Goal: Transaction & Acquisition: Purchase product/service

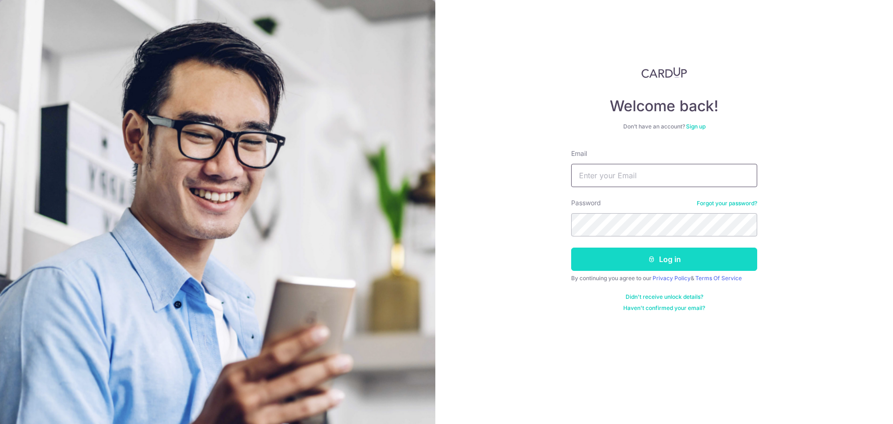
type input "fanazmi@gmail.com"
click at [627, 259] on button "Log in" at bounding box center [664, 258] width 186 height 23
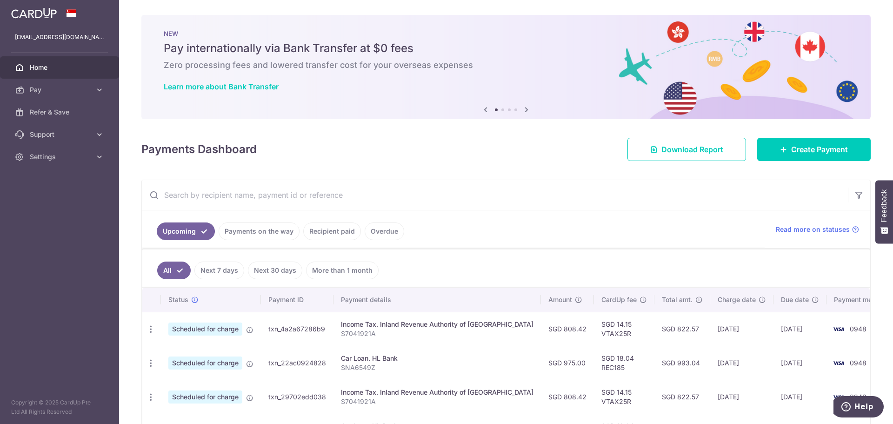
click at [550, 60] on h6 "Zero processing fees and lowered transfer cost for your overseas expenses" at bounding box center [506, 65] width 684 height 11
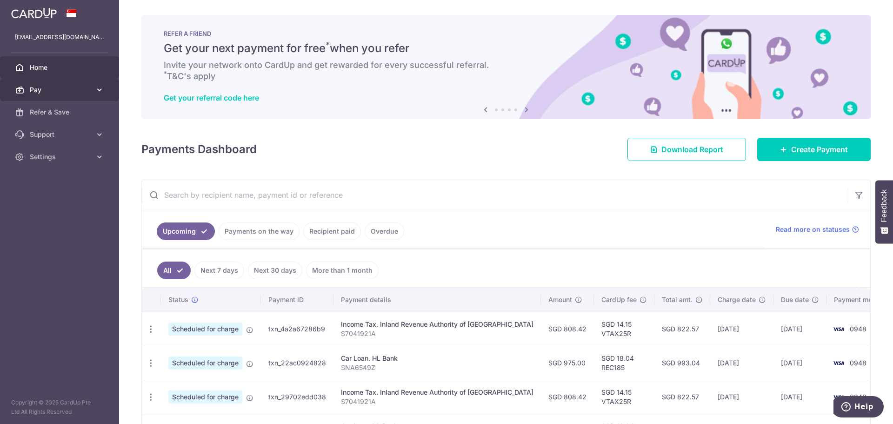
click at [95, 88] on link "Pay" at bounding box center [59, 90] width 119 height 22
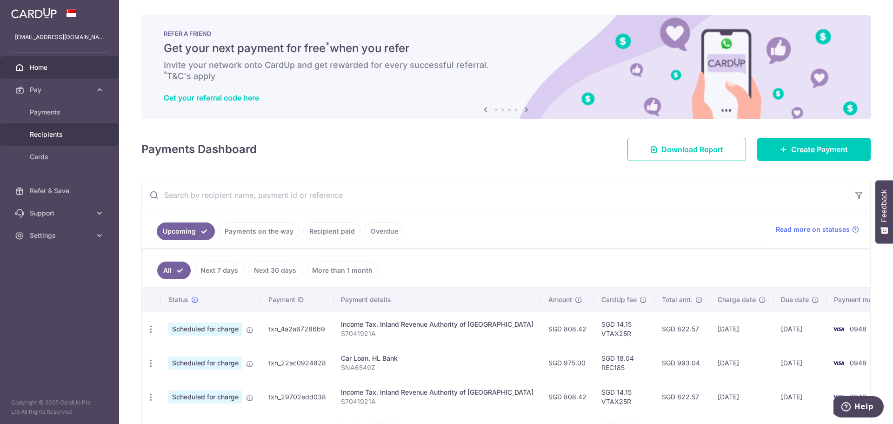
click at [51, 132] on span "Recipients" at bounding box center [60, 134] width 61 height 9
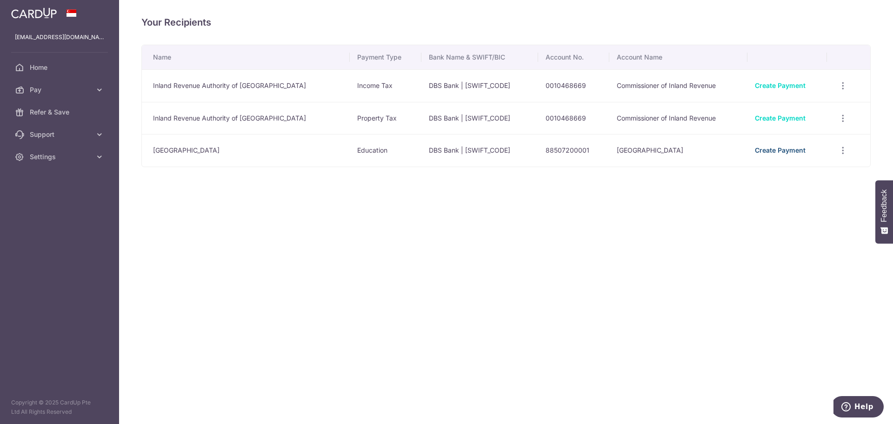
click at [766, 152] on link "Create Payment" at bounding box center [779, 150] width 51 height 8
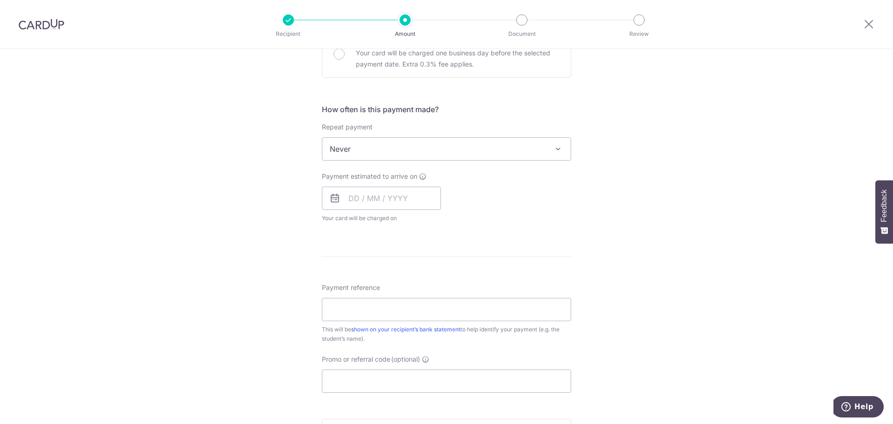
scroll to position [325, 0]
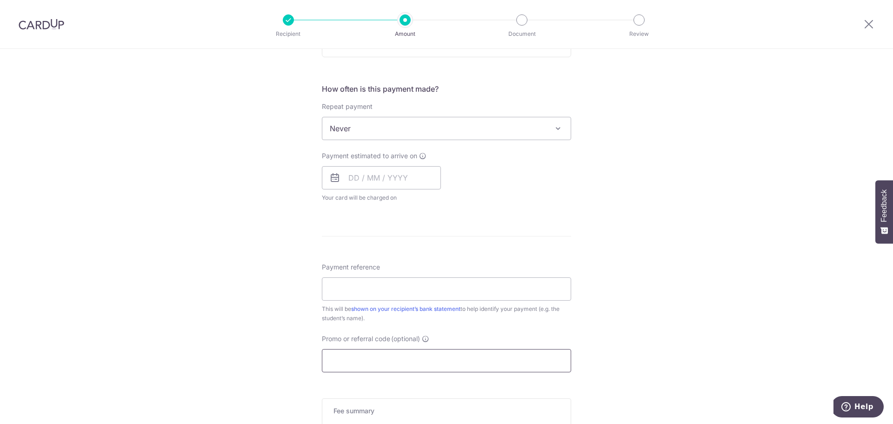
click at [348, 355] on input "Promo or referral code (optional)" at bounding box center [446, 360] width 249 height 23
paste input "OFF225"
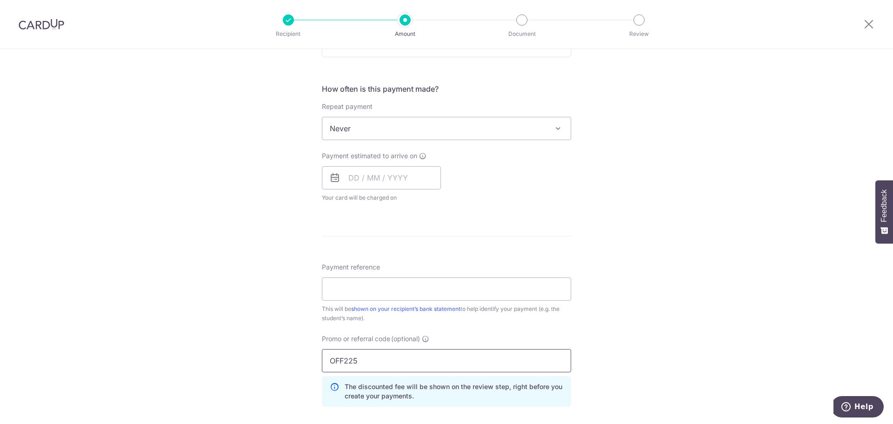
type input "OFF225"
click at [630, 320] on div "Tell us more about your payment Enter payment amount SGD Select Card Select opt…" at bounding box center [446, 164] width 893 height 883
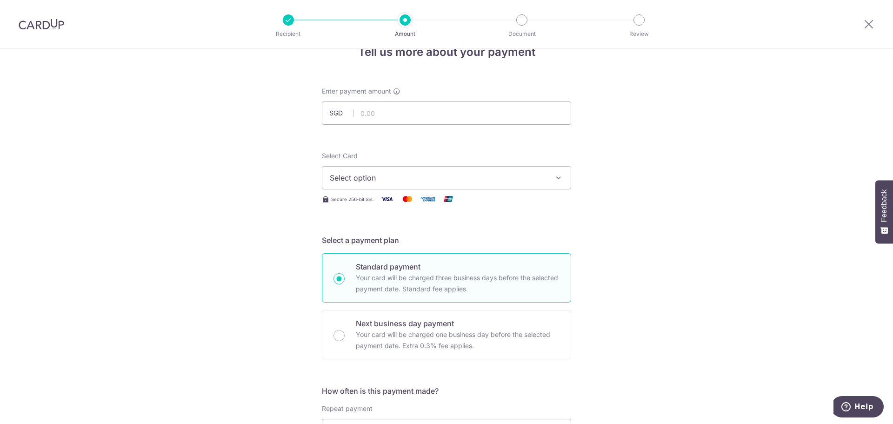
scroll to position [0, 0]
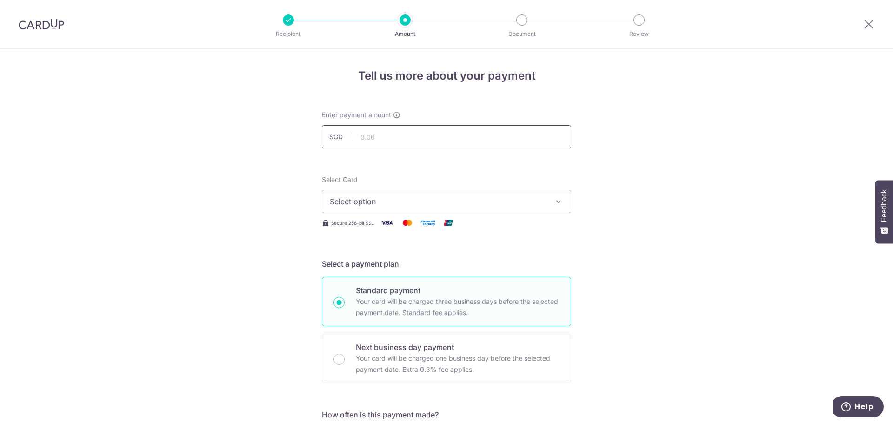
click at [414, 133] on input "text" at bounding box center [446, 136] width 249 height 23
click at [405, 135] on input "text" at bounding box center [446, 136] width 249 height 23
type input "4,642.50"
click at [558, 198] on icon "button" at bounding box center [558, 201] width 9 height 9
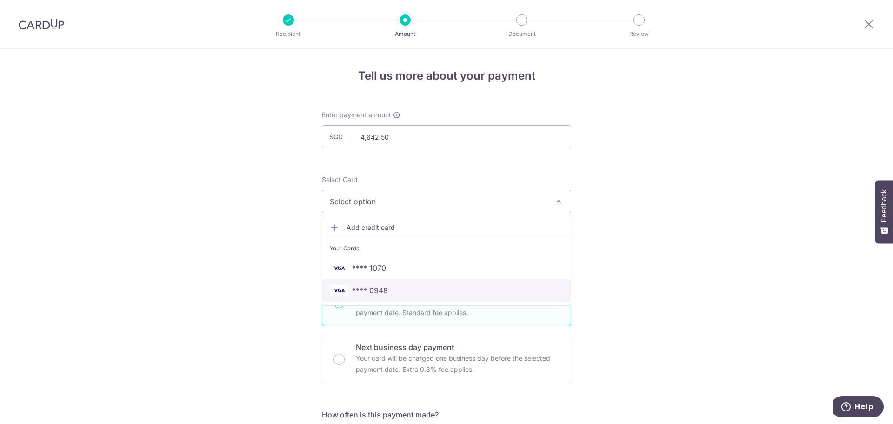
click at [378, 291] on span "**** 0948" at bounding box center [370, 290] width 36 height 11
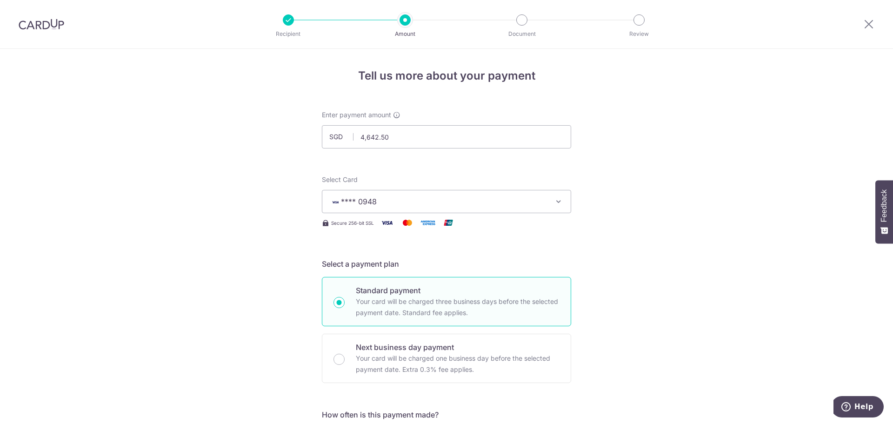
click at [554, 202] on icon "button" at bounding box center [558, 201] width 9 height 9
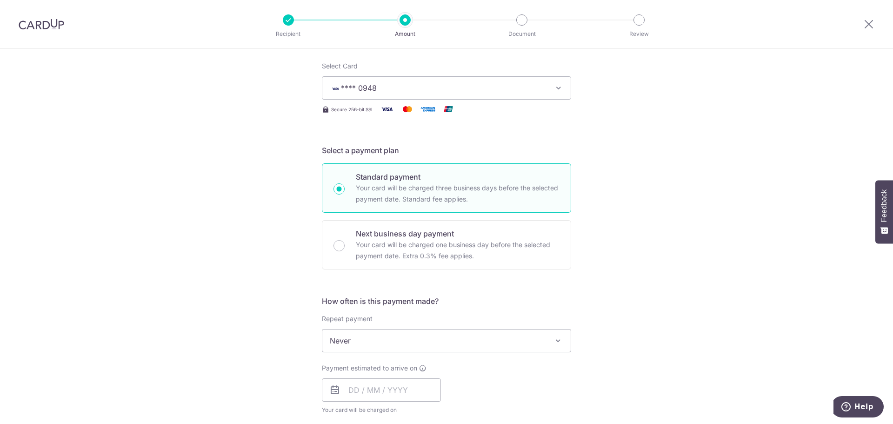
scroll to position [232, 0]
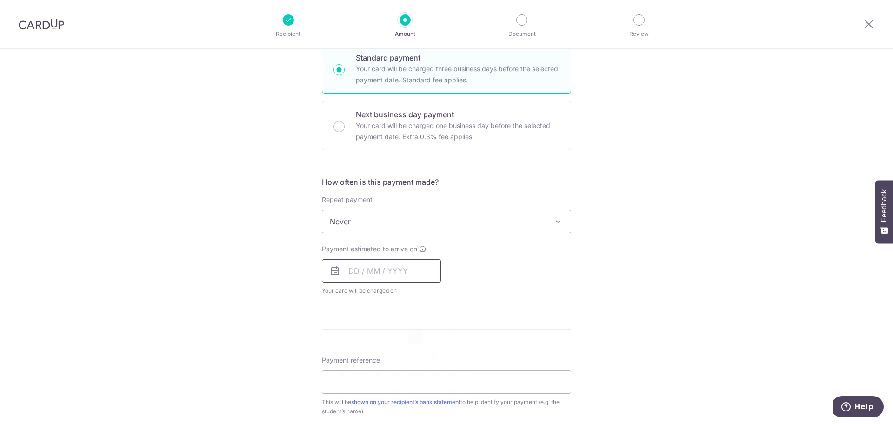
click at [394, 273] on input "text" at bounding box center [381, 270] width 119 height 23
click at [432, 335] on link "5" at bounding box center [433, 336] width 15 height 15
type input "[DATE]"
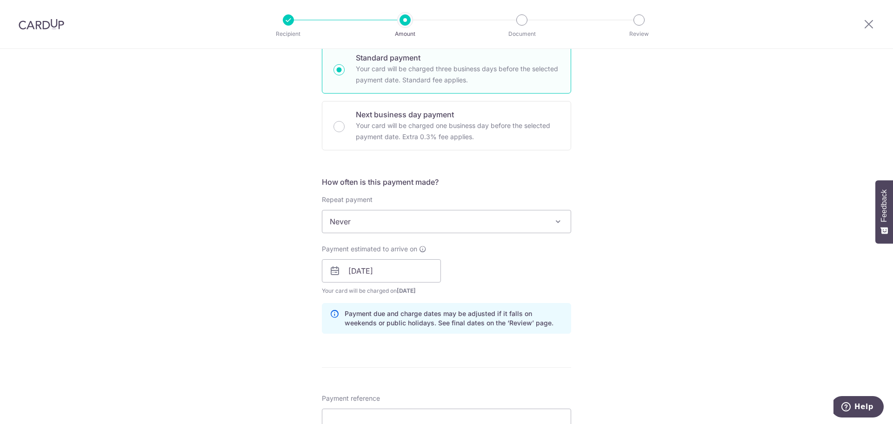
click at [611, 302] on div "Tell us more about your payment Enter payment amount SGD 4,642.50 4642.50 Selec…" at bounding box center [446, 276] width 893 height 921
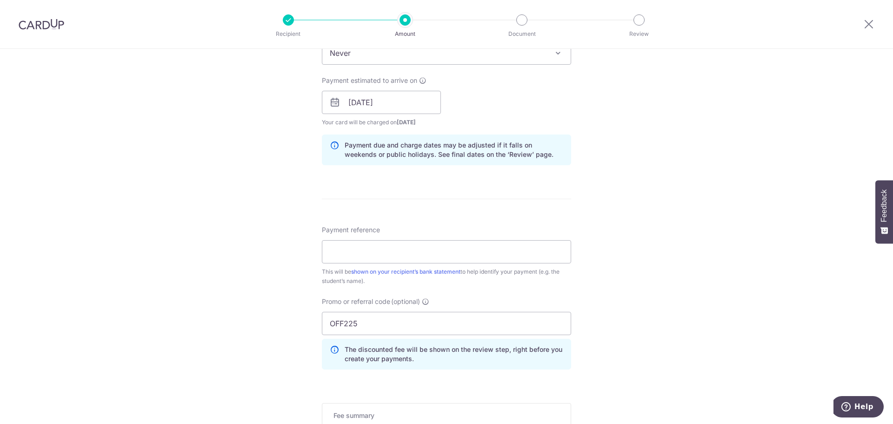
scroll to position [418, 0]
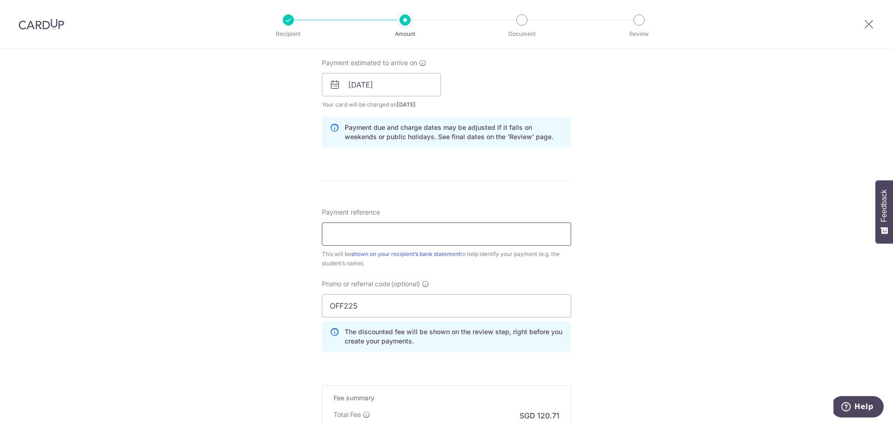
click at [379, 235] on input "Payment reference" at bounding box center [446, 233] width 249 height 23
type input "Tuition Fees - A0310192U"
click at [622, 267] on div "Tell us more about your payment Enter payment amount SGD 4,642.50 4642.50 Selec…" at bounding box center [446, 90] width 893 height 921
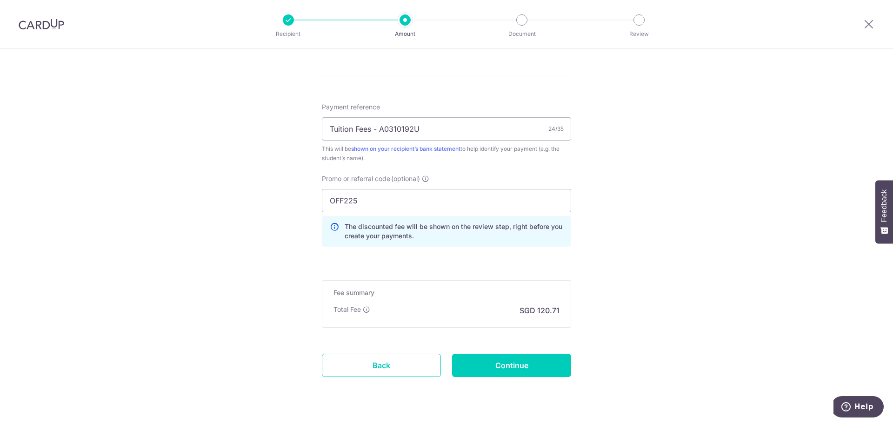
scroll to position [546, 0]
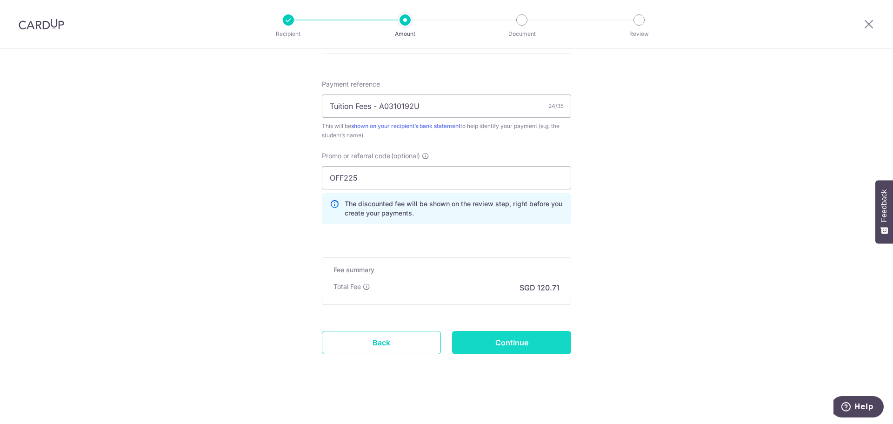
click at [507, 344] on input "Continue" at bounding box center [511, 342] width 119 height 23
type input "Create Schedule"
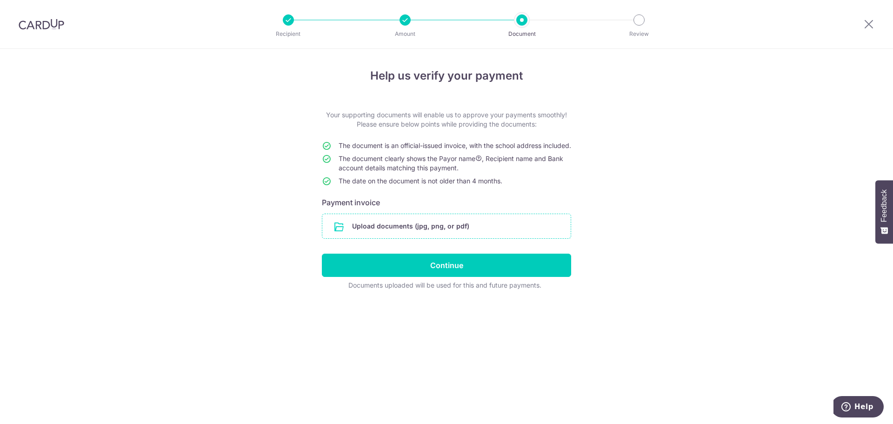
click at [409, 234] on input "file" at bounding box center [446, 226] width 248 height 24
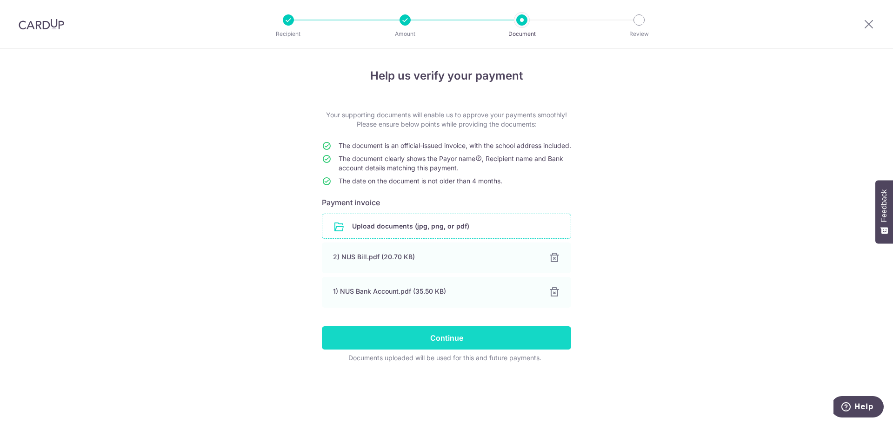
click at [447, 348] on input "Continue" at bounding box center [446, 337] width 249 height 23
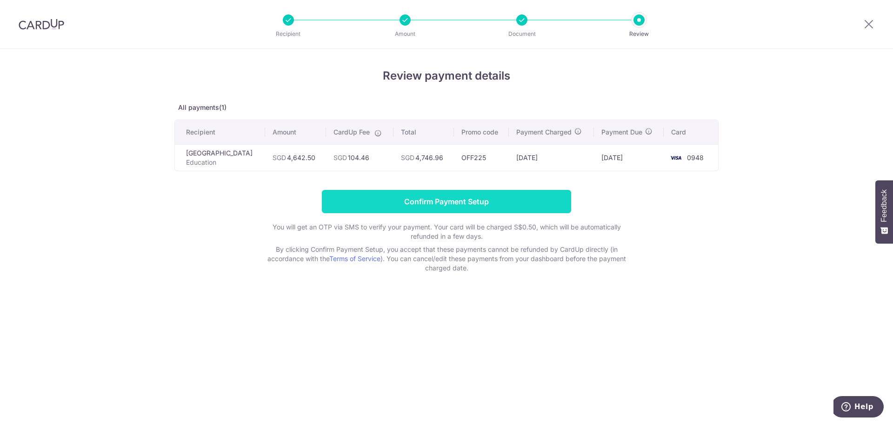
click at [454, 209] on input "Confirm Payment Setup" at bounding box center [446, 201] width 249 height 23
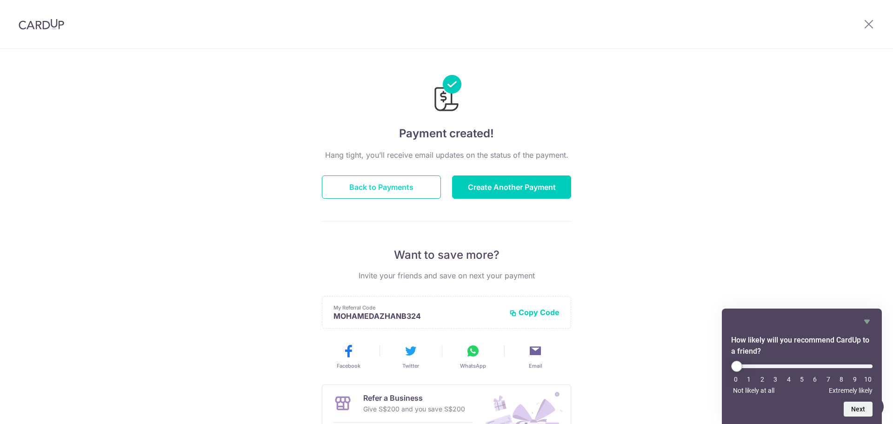
click at [384, 188] on button "Back to Payments" at bounding box center [381, 186] width 119 height 23
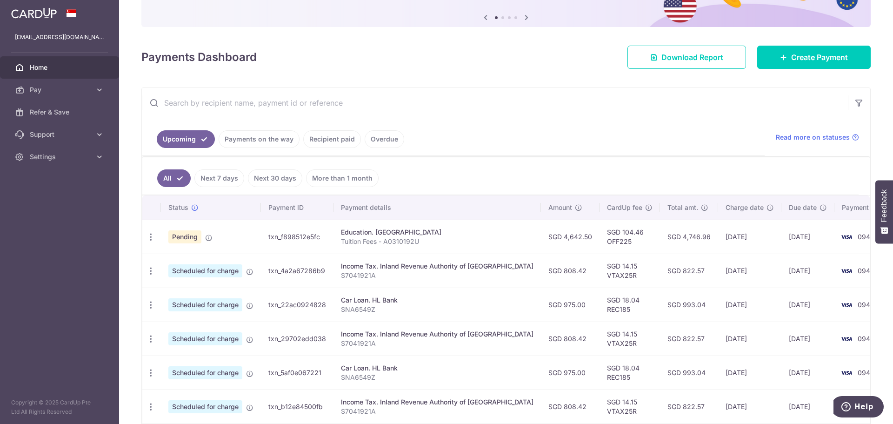
scroll to position [93, 0]
click at [151, 238] on icon "button" at bounding box center [151, 236] width 10 height 10
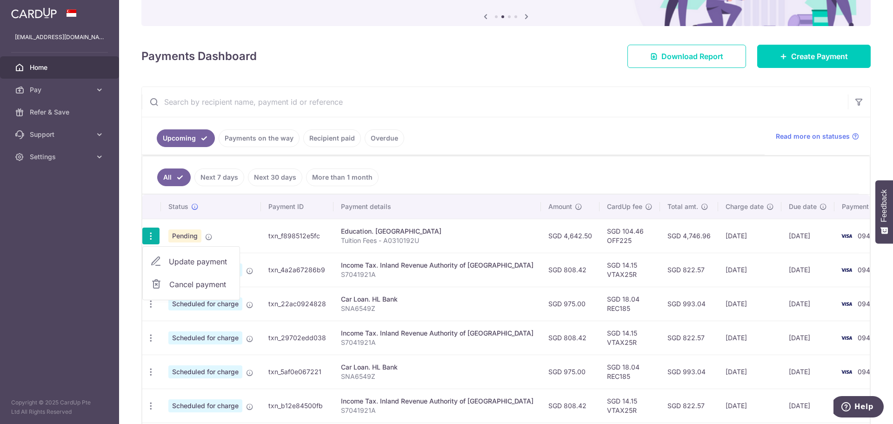
click at [189, 260] on span "Update payment" at bounding box center [200, 261] width 63 height 11
radio input "true"
type input "4,642.50"
type input "05/09/2025"
type input "Tuition Fees - A0310192U"
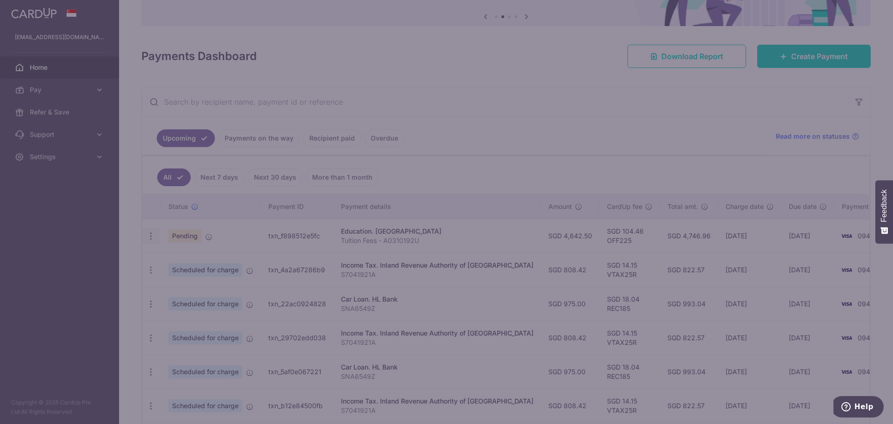
type input "OFF225"
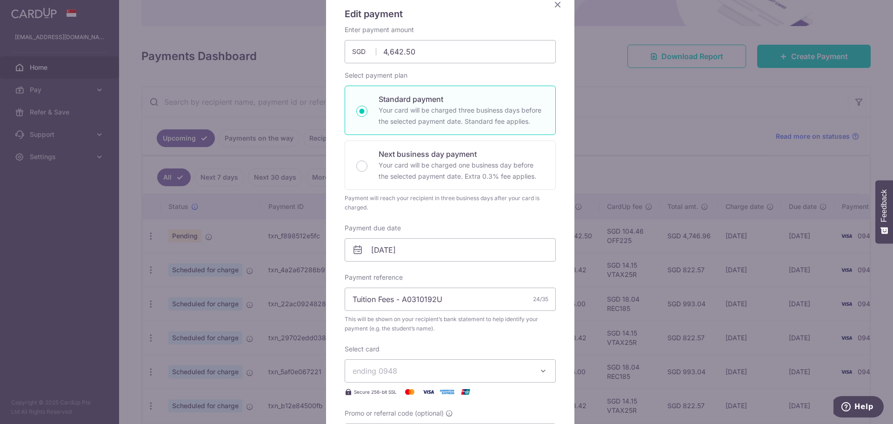
scroll to position [46, 0]
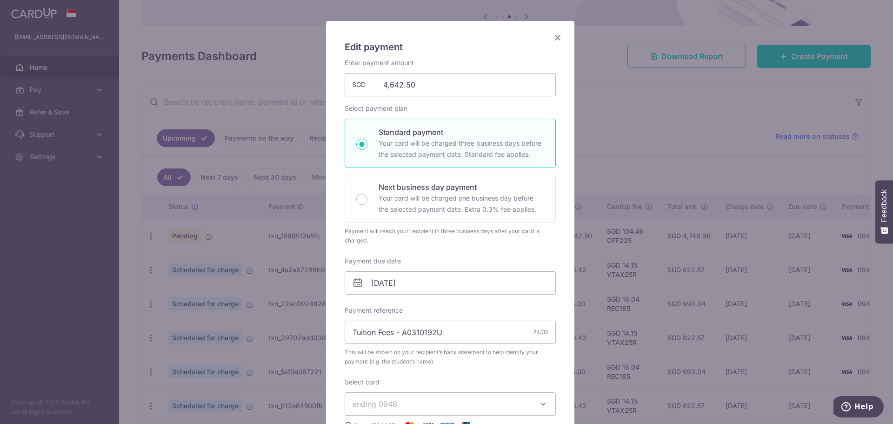
click at [554, 35] on icon "Close" at bounding box center [557, 38] width 11 height 12
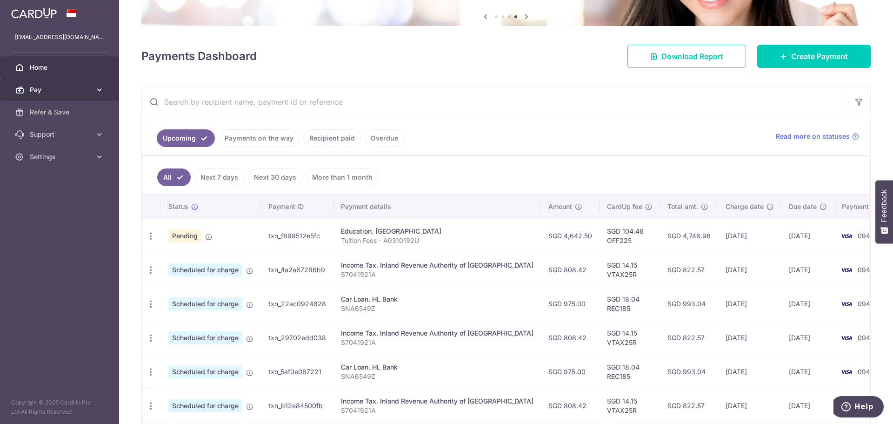
click at [97, 86] on icon at bounding box center [99, 89] width 9 height 9
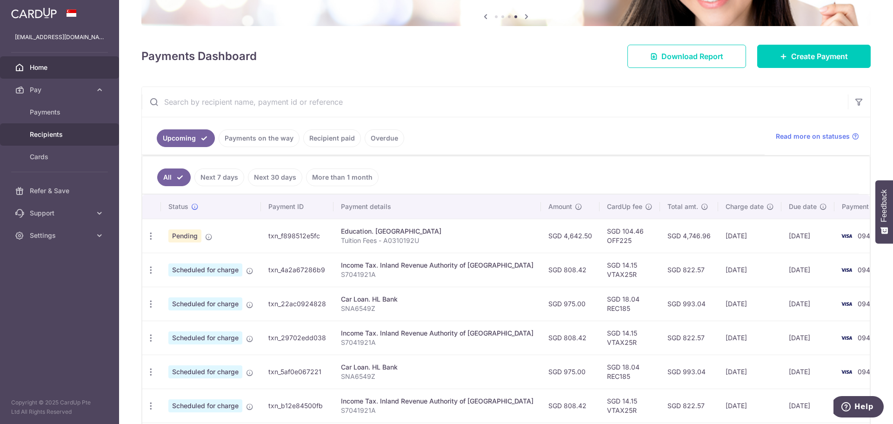
click at [48, 134] on span "Recipients" at bounding box center [60, 134] width 61 height 9
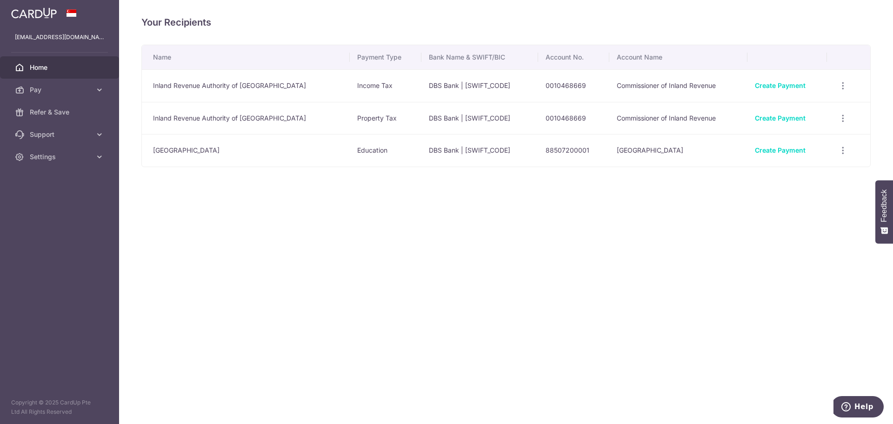
click at [46, 73] on link "Home" at bounding box center [59, 67] width 119 height 22
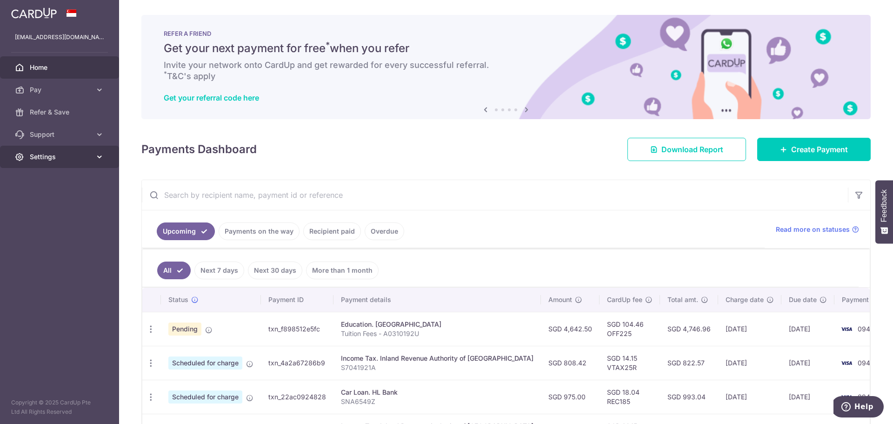
click at [98, 157] on icon at bounding box center [99, 156] width 9 height 9
click at [32, 206] on link "Logout" at bounding box center [59, 201] width 119 height 22
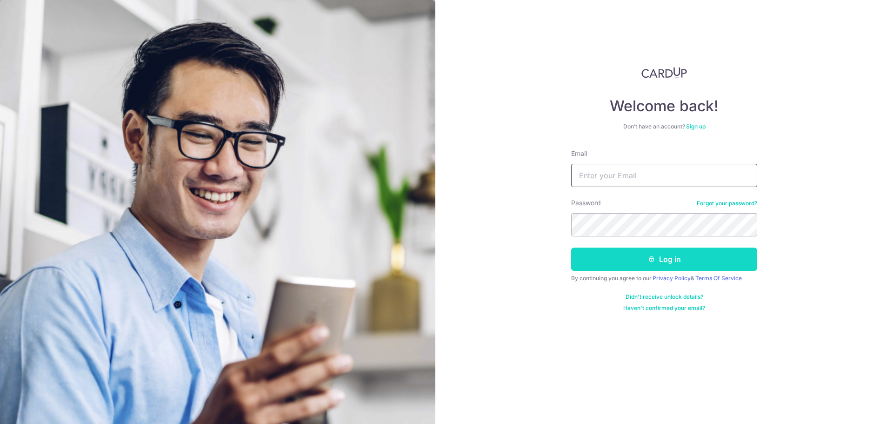
type input "[EMAIL_ADDRESS][DOMAIN_NAME]"
click at [599, 261] on button "Log in" at bounding box center [664, 258] width 186 height 23
